Goal: Find specific page/section: Find specific page/section

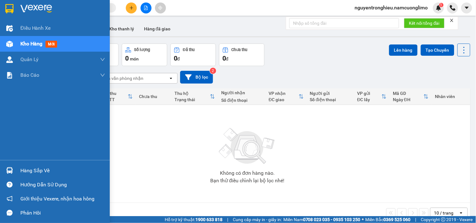
click at [8, 10] on img at bounding box center [9, 8] width 8 height 9
drag, startPoint x: 13, startPoint y: 170, endPoint x: 20, endPoint y: 170, distance: 6.9
click at [14, 170] on div at bounding box center [9, 170] width 11 height 11
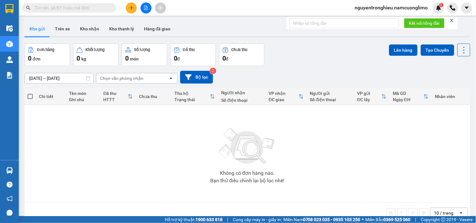
drag, startPoint x: 371, startPoint y: 162, endPoint x: 316, endPoint y: 138, distance: 60.3
click at [370, 160] on section "Kết quả tìm kiếm ( 0 ) Bộ lọc No Data nguyentronghieu.namcuonglimo 1 Điều hành …" at bounding box center [238, 111] width 476 height 223
